Goal: Task Accomplishment & Management: Complete application form

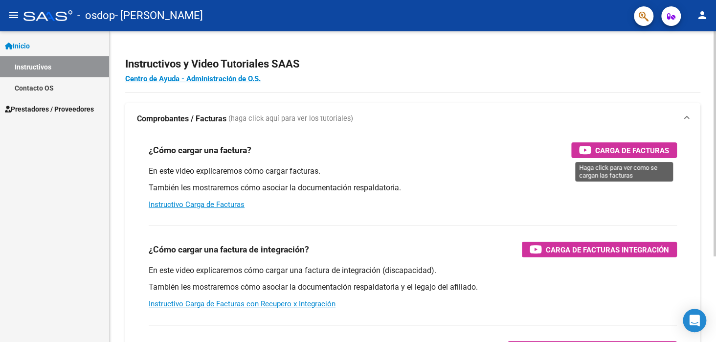
click at [608, 154] on span "Carga de Facturas" at bounding box center [632, 150] width 74 height 12
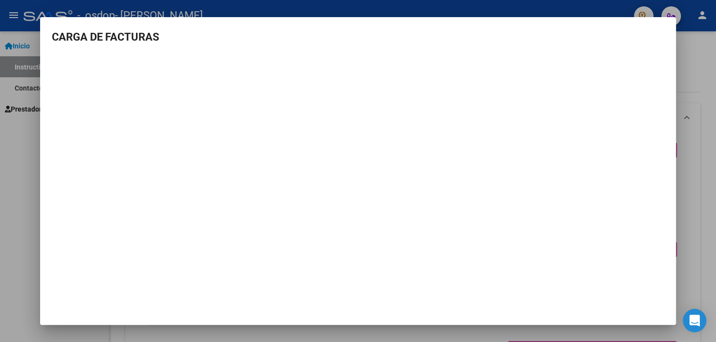
click at [660, 31] on h3 "CARGA DE FACTURAS" at bounding box center [358, 37] width 612 height 16
click at [691, 67] on div at bounding box center [358, 171] width 716 height 342
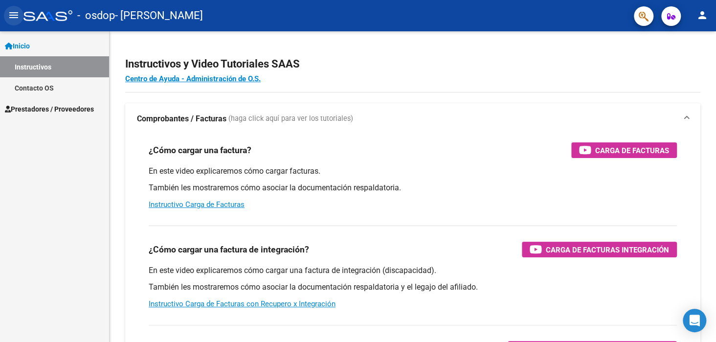
click at [12, 13] on mat-icon "menu" at bounding box center [14, 15] width 12 height 12
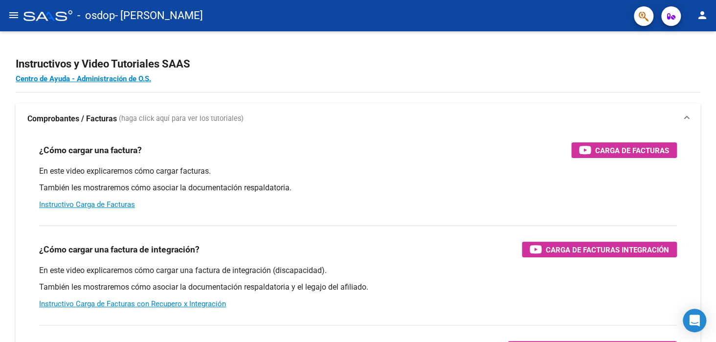
click at [12, 13] on mat-icon "menu" at bounding box center [14, 15] width 12 height 12
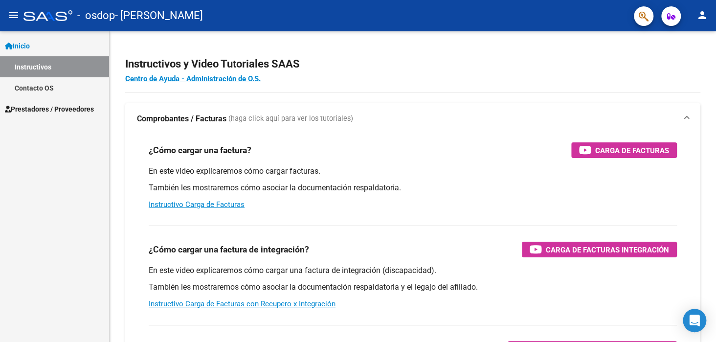
click at [50, 117] on link "Prestadores / Proveedores" at bounding box center [54, 108] width 109 height 21
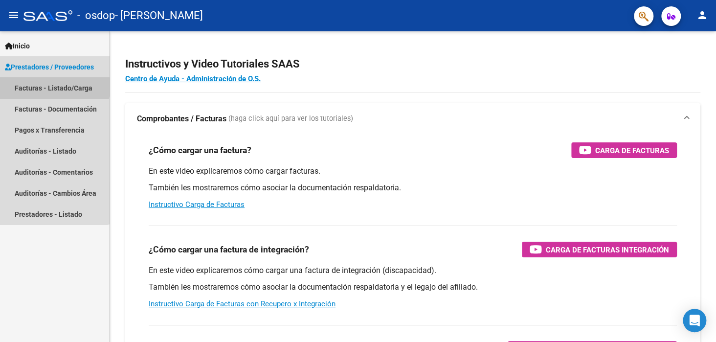
click at [54, 84] on link "Facturas - Listado/Carga" at bounding box center [54, 87] width 109 height 21
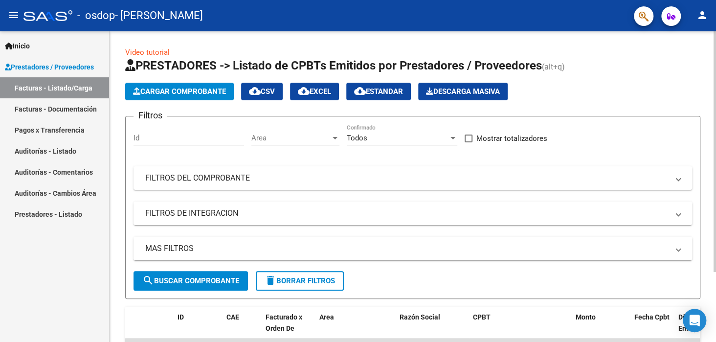
click at [181, 90] on span "Cargar Comprobante" at bounding box center [179, 91] width 93 height 9
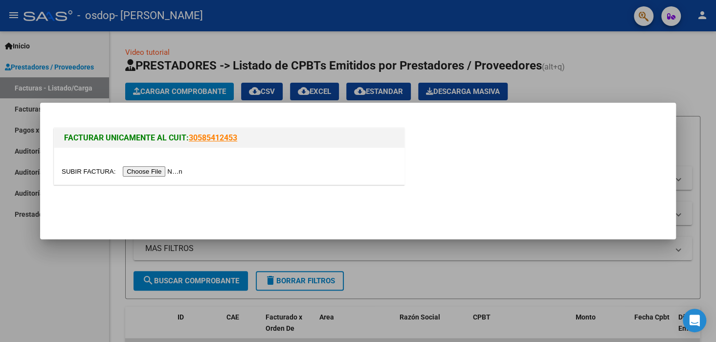
click at [155, 172] on input "file" at bounding box center [124, 171] width 124 height 10
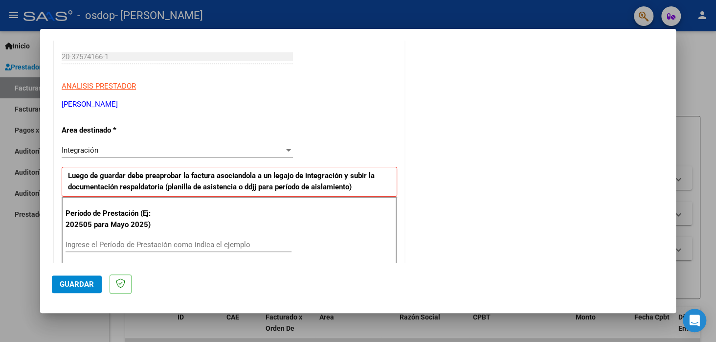
scroll to position [196, 0]
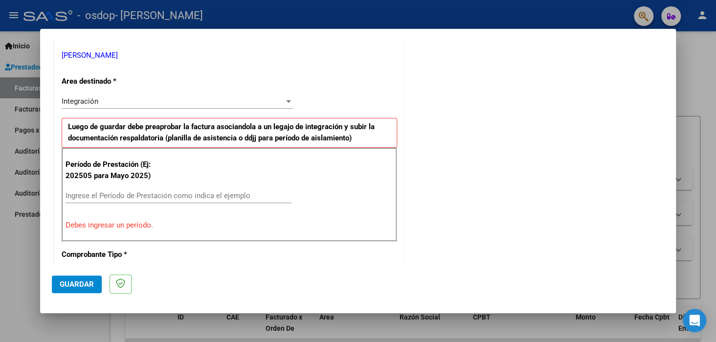
click at [181, 196] on input "Ingrese el Período de Prestación como indica el ejemplo" at bounding box center [179, 195] width 226 height 9
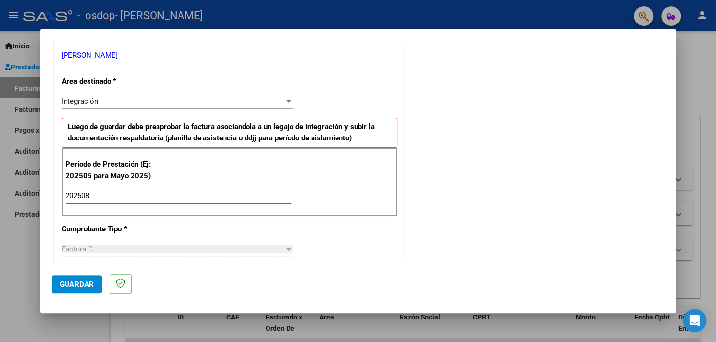
type input "202508"
click at [288, 105] on div "Integración Seleccionar Area" at bounding box center [177, 101] width 231 height 15
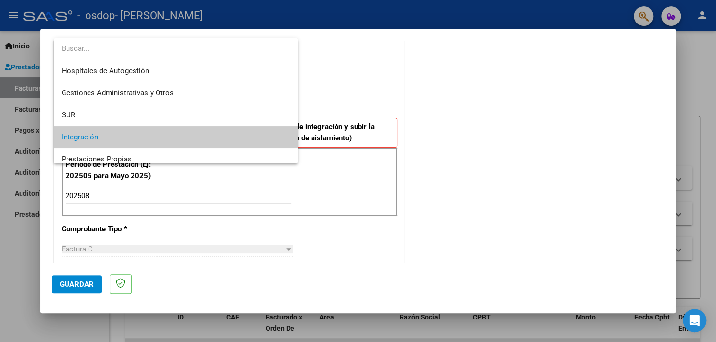
scroll to position [0, 0]
click at [364, 86] on div at bounding box center [358, 171] width 716 height 342
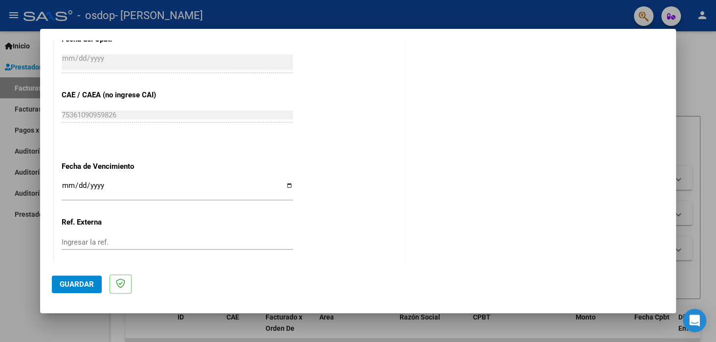
scroll to position [587, 0]
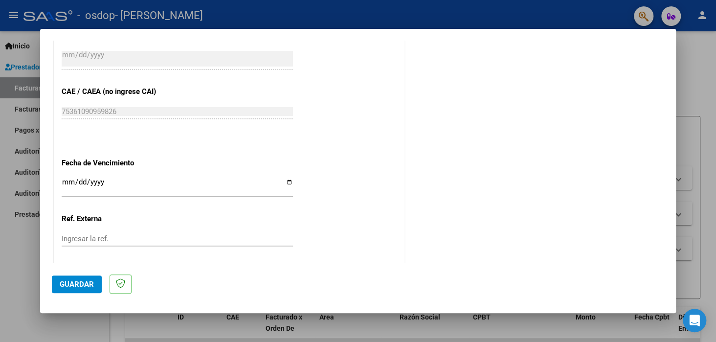
click at [70, 178] on input "Ingresar la fecha" at bounding box center [177, 186] width 231 height 16
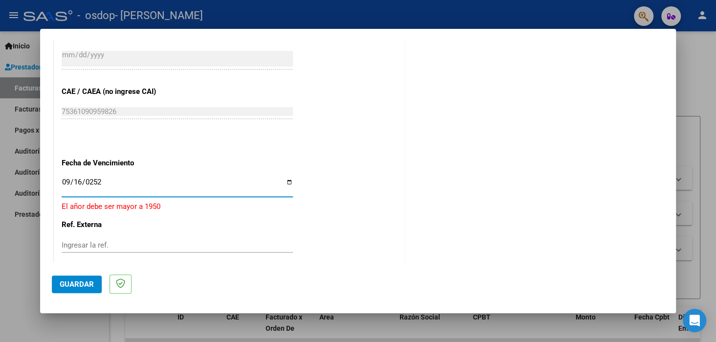
type input "[DATE]"
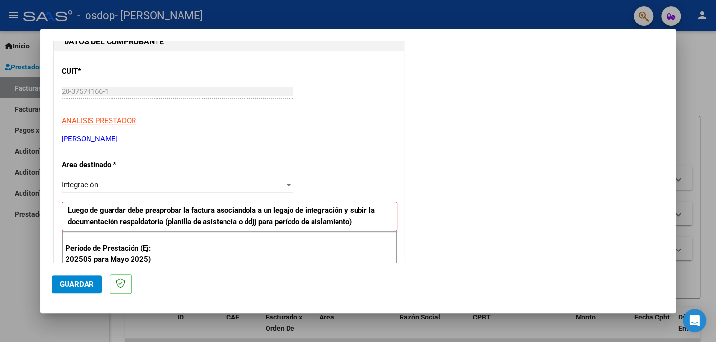
scroll to position [0, 0]
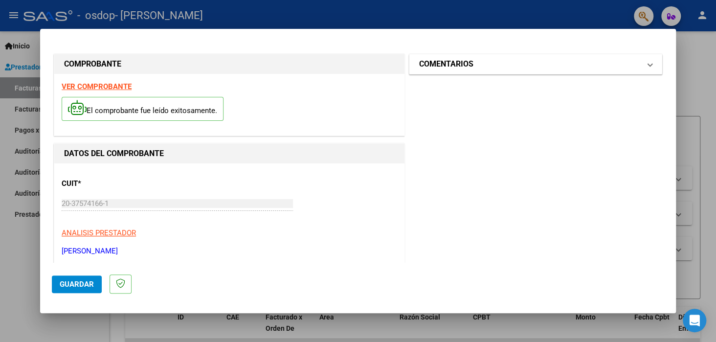
click at [513, 67] on mat-panel-title "COMENTARIOS" at bounding box center [529, 64] width 221 height 12
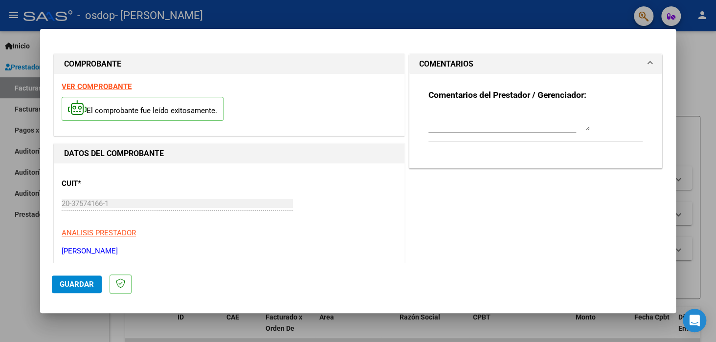
click at [598, 66] on mat-panel-title "COMENTARIOS" at bounding box center [529, 64] width 221 height 12
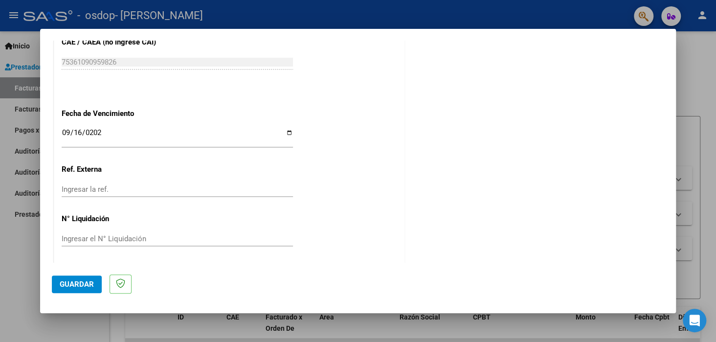
scroll to position [637, 0]
click at [104, 187] on input "Ingresar la ref." at bounding box center [177, 188] width 231 height 9
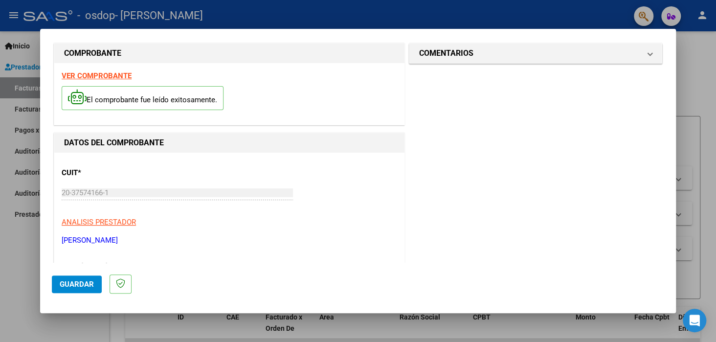
scroll to position [0, 0]
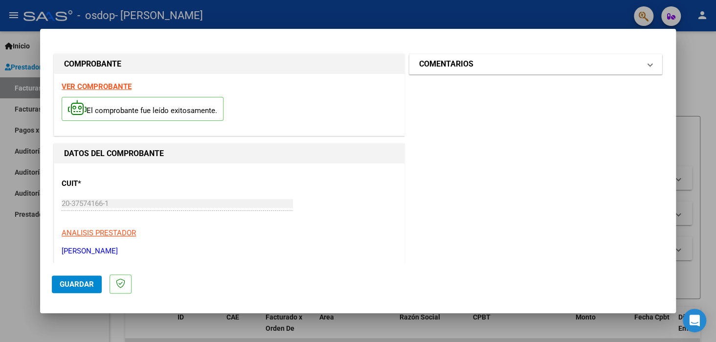
click at [467, 60] on h1 "COMENTARIOS" at bounding box center [446, 64] width 54 height 12
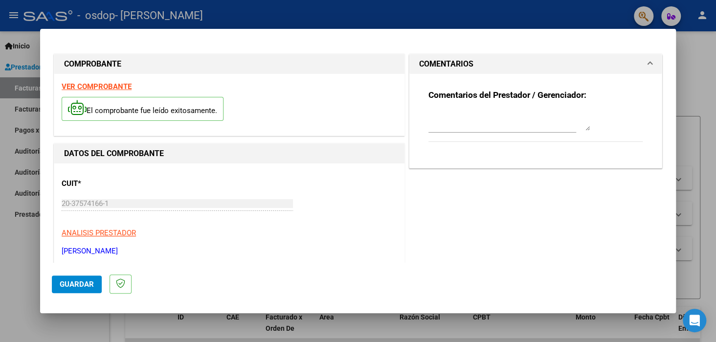
click at [459, 126] on textarea at bounding box center [508, 121] width 161 height 20
click at [639, 62] on span "COMENTARIOS" at bounding box center [533, 64] width 229 height 12
click at [22, 113] on div at bounding box center [358, 171] width 716 height 342
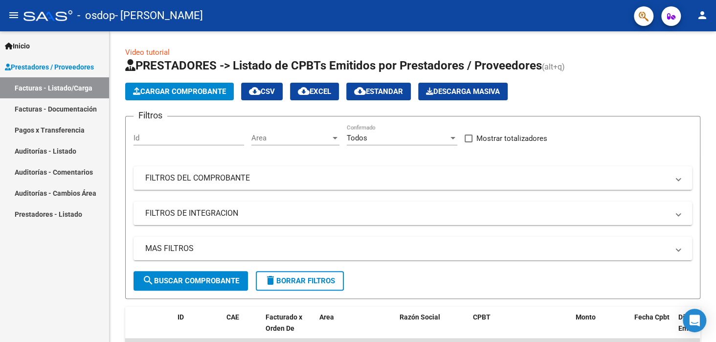
click at [35, 46] on link "Inicio" at bounding box center [54, 45] width 109 height 21
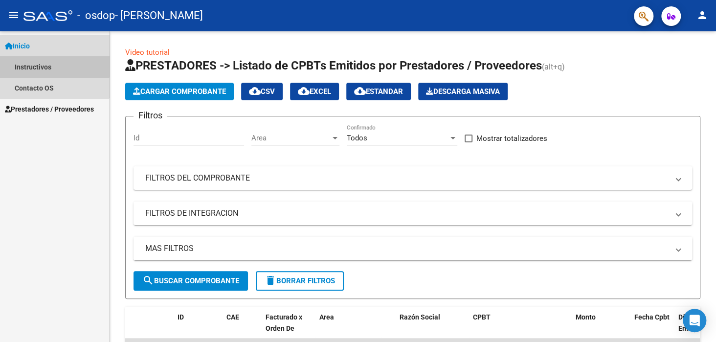
click at [45, 65] on link "Instructivos" at bounding box center [54, 66] width 109 height 21
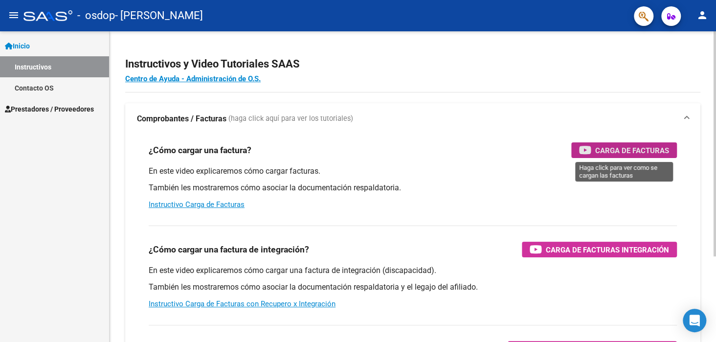
click at [595, 150] on span "Carga de Facturas" at bounding box center [632, 150] width 74 height 12
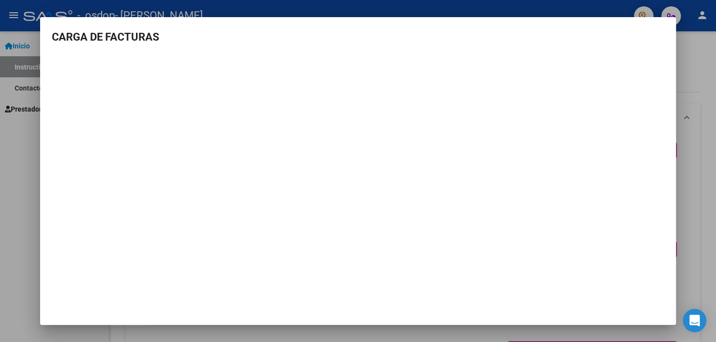
click at [692, 127] on div at bounding box center [358, 171] width 716 height 342
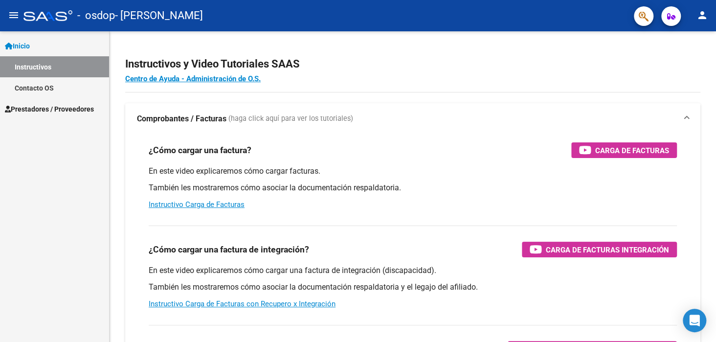
click at [45, 110] on span "Prestadores / Proveedores" at bounding box center [49, 109] width 89 height 11
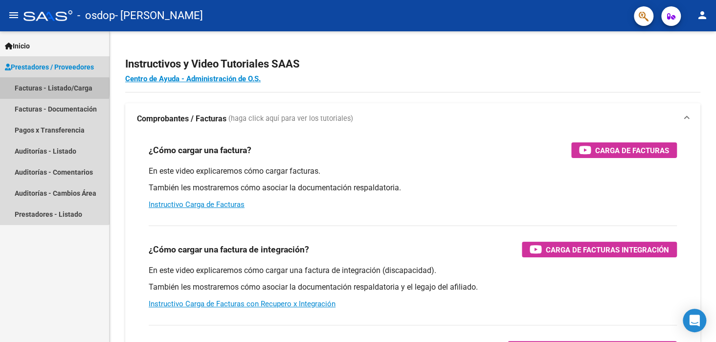
click at [44, 87] on link "Facturas - Listado/Carga" at bounding box center [54, 87] width 109 height 21
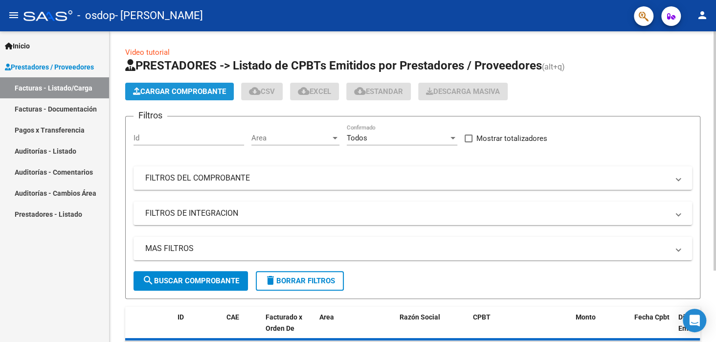
click at [187, 91] on span "Cargar Comprobante" at bounding box center [179, 91] width 93 height 9
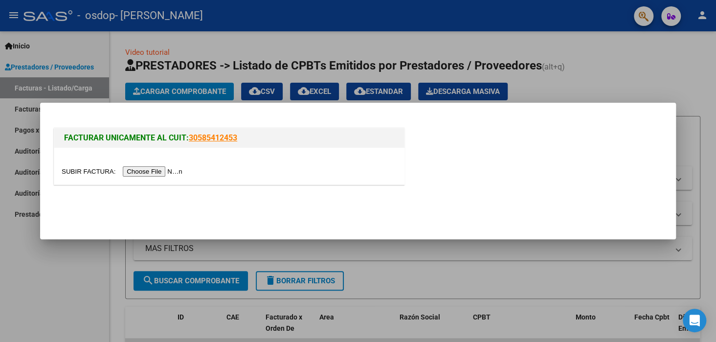
click at [174, 168] on input "file" at bounding box center [124, 171] width 124 height 10
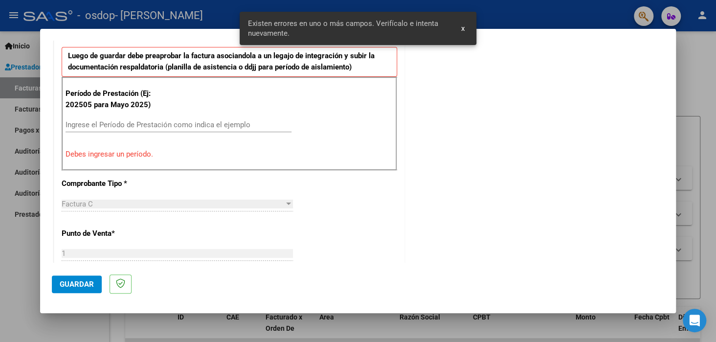
scroll to position [275, 0]
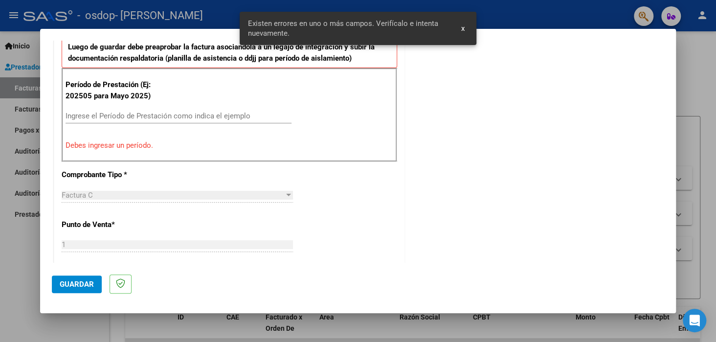
click at [128, 113] on input "Ingrese el Período de Prestación como indica el ejemplo" at bounding box center [179, 115] width 226 height 9
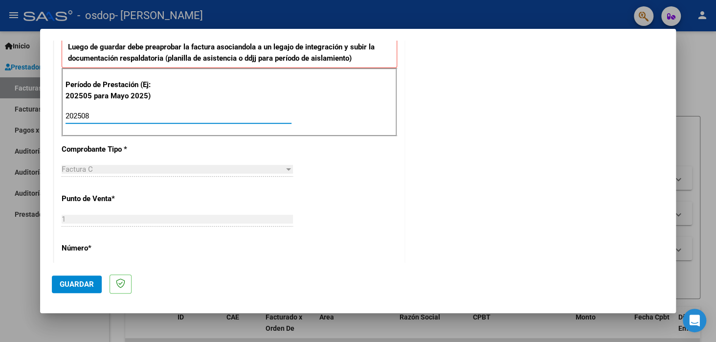
type input "202508"
click at [351, 194] on div "CUIT * 20-37574166-1 Ingresar CUIT ANALISIS PRESTADOR [PERSON_NAME] [PERSON_NAM…" at bounding box center [229, 256] width 350 height 736
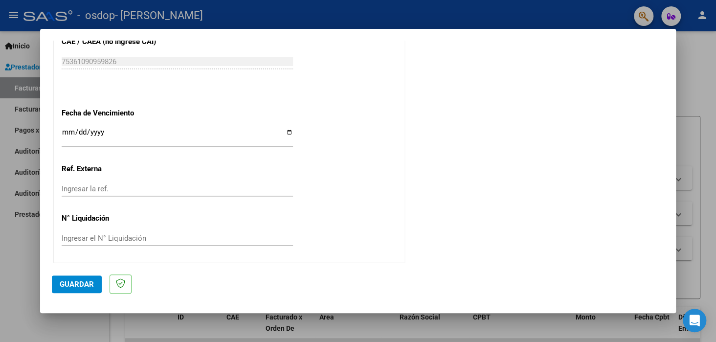
scroll to position [637, 0]
click at [286, 132] on input "Ingresar la fecha" at bounding box center [177, 136] width 231 height 16
click at [64, 128] on input "Ingresar la fecha" at bounding box center [177, 136] width 231 height 16
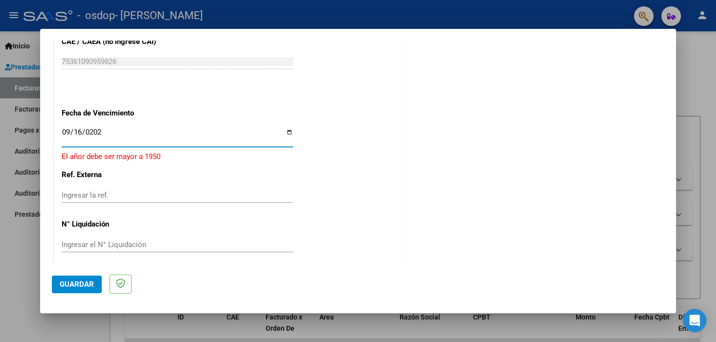
type input "[DATE]"
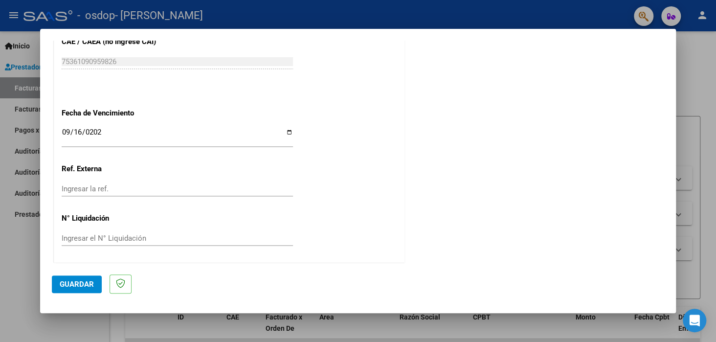
click at [83, 286] on span "Guardar" at bounding box center [77, 284] width 34 height 9
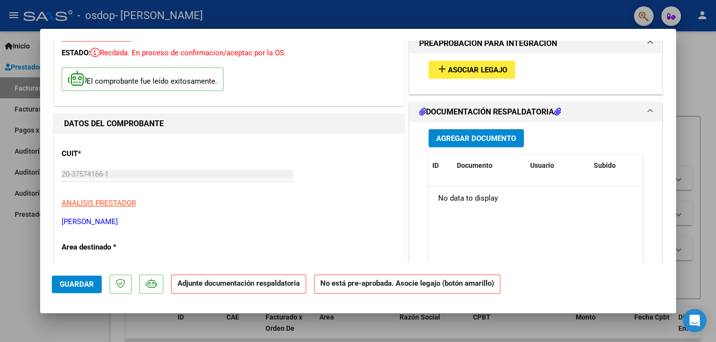
scroll to position [0, 0]
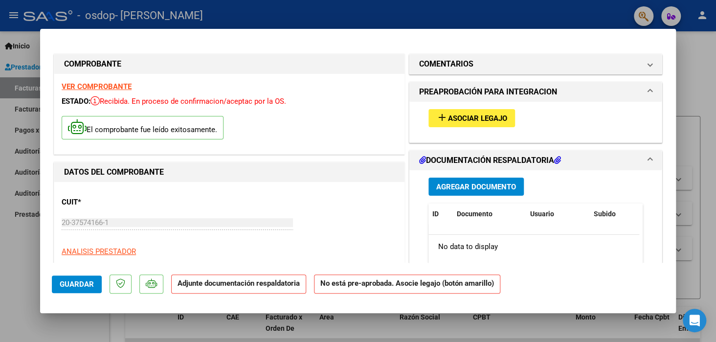
click at [486, 184] on span "Agregar Documento" at bounding box center [476, 186] width 80 height 9
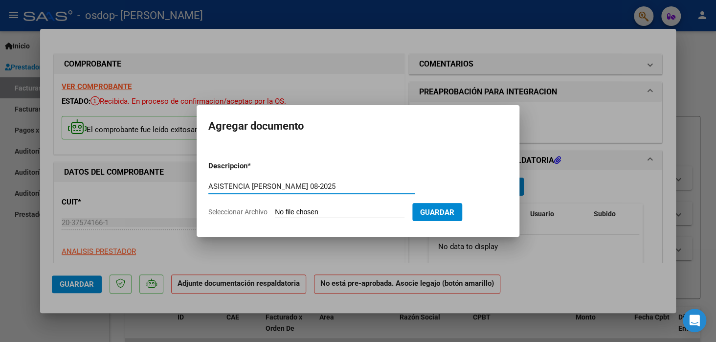
type input "ASISTENCIA [PERSON_NAME] 08-2025"
click at [310, 208] on input "Seleccionar Archivo" at bounding box center [340, 212] width 130 height 9
type input "C:\fakepath\ASISTENCIA [PERSON_NAME] 08_25 - CASTOR.pdf"
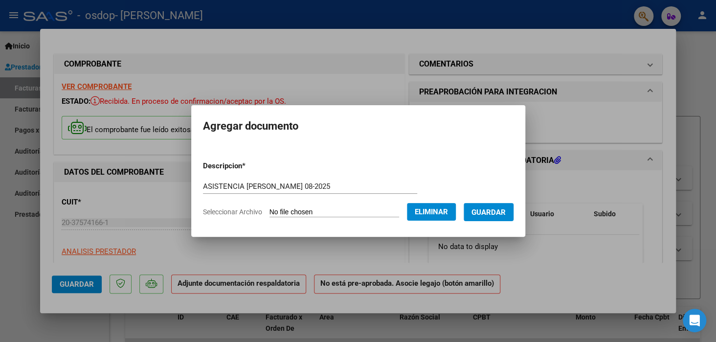
click at [500, 213] on span "Guardar" at bounding box center [488, 212] width 34 height 9
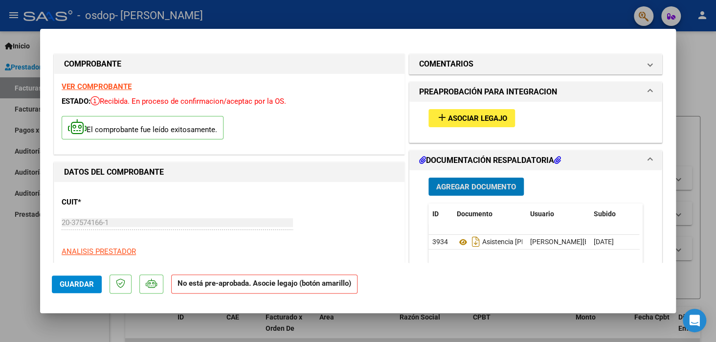
click at [448, 117] on span "Asociar Legajo" at bounding box center [477, 118] width 59 height 9
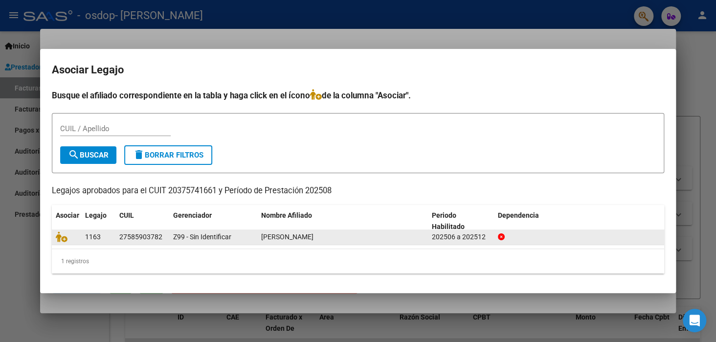
click at [245, 234] on div "Z99 - Sin Identificar" at bounding box center [213, 236] width 80 height 11
click at [230, 233] on span "Z99 - Sin Identificar" at bounding box center [202, 237] width 58 height 8
click at [276, 237] on span "[PERSON_NAME]" at bounding box center [287, 237] width 52 height 8
click at [195, 236] on span "Z99 - Sin Identificar" at bounding box center [202, 237] width 58 height 8
click at [62, 237] on icon at bounding box center [62, 236] width 12 height 11
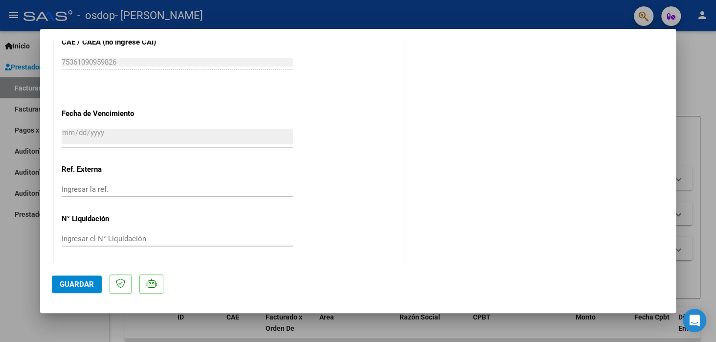
scroll to position [652, 0]
click at [67, 283] on span "Guardar" at bounding box center [77, 284] width 34 height 9
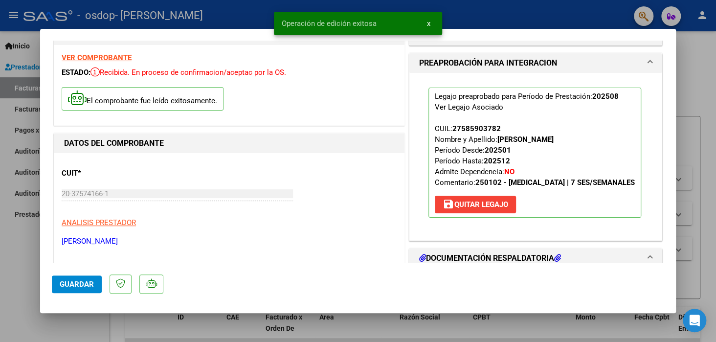
scroll to position [0, 0]
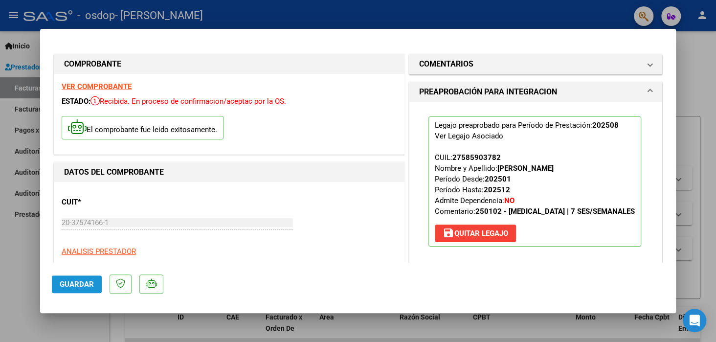
click at [87, 286] on span "Guardar" at bounding box center [77, 284] width 34 height 9
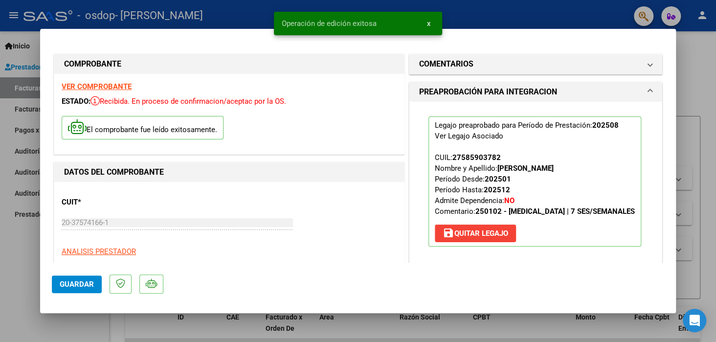
click at [712, 84] on div at bounding box center [358, 171] width 716 height 342
type input "$ 0,00"
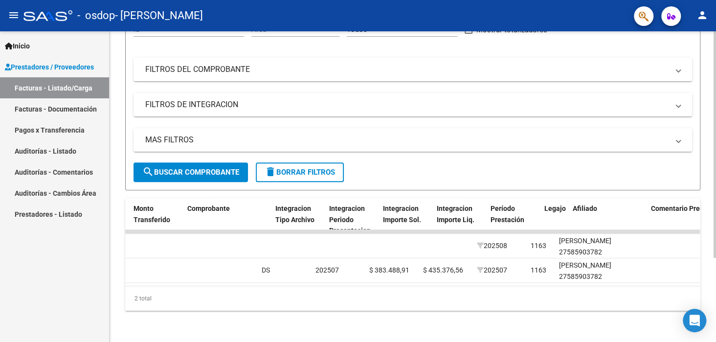
scroll to position [0, 932]
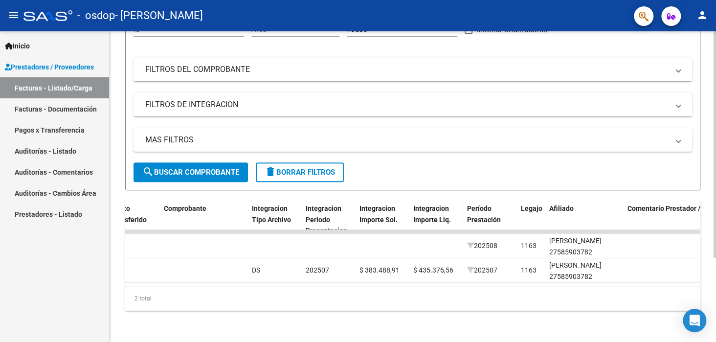
click at [433, 212] on span "Integracion Importe Liq." at bounding box center [432, 213] width 38 height 19
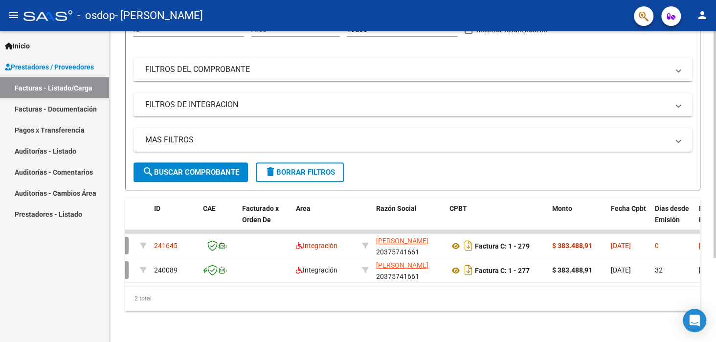
scroll to position [0, 0]
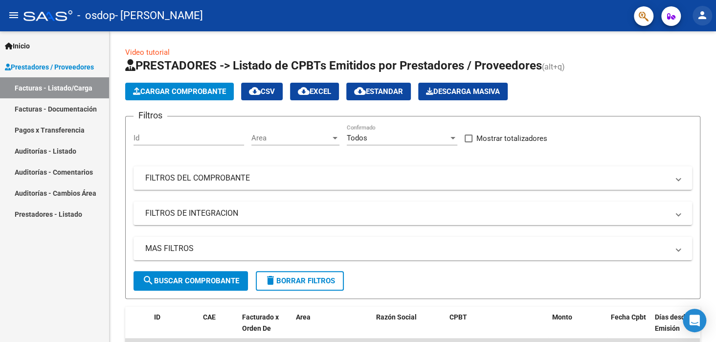
click at [699, 16] on mat-icon "person" at bounding box center [702, 15] width 12 height 12
click at [681, 60] on button "exit_to_app Salir" at bounding box center [682, 64] width 60 height 23
